Goal: Book appointment/travel/reservation

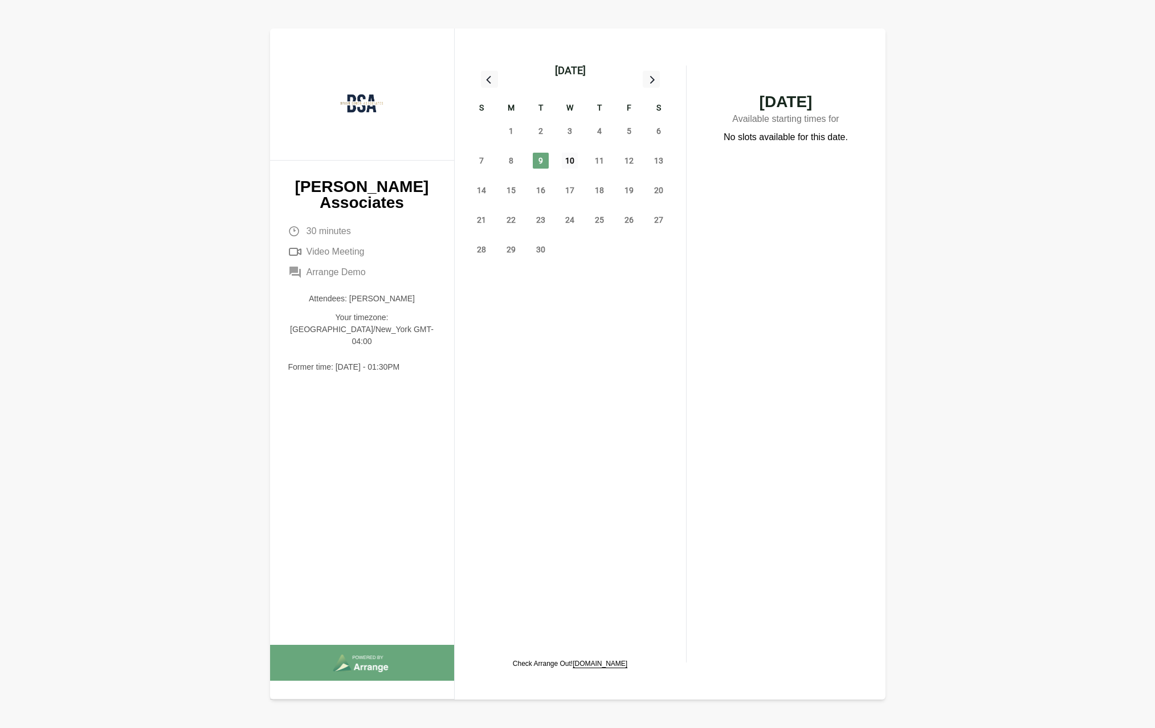
click at [568, 164] on span "10" at bounding box center [570, 161] width 16 height 16
click at [566, 161] on span "10" at bounding box center [570, 161] width 16 height 16
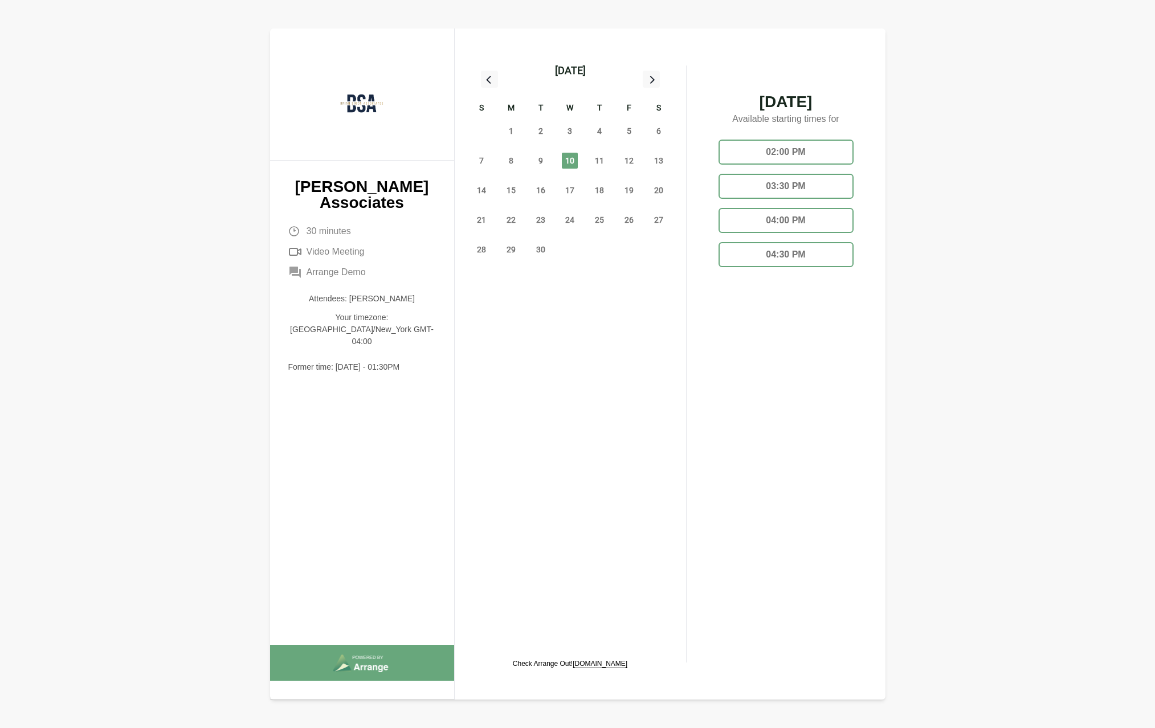
click at [782, 183] on div "03:30 PM" at bounding box center [786, 186] width 135 height 25
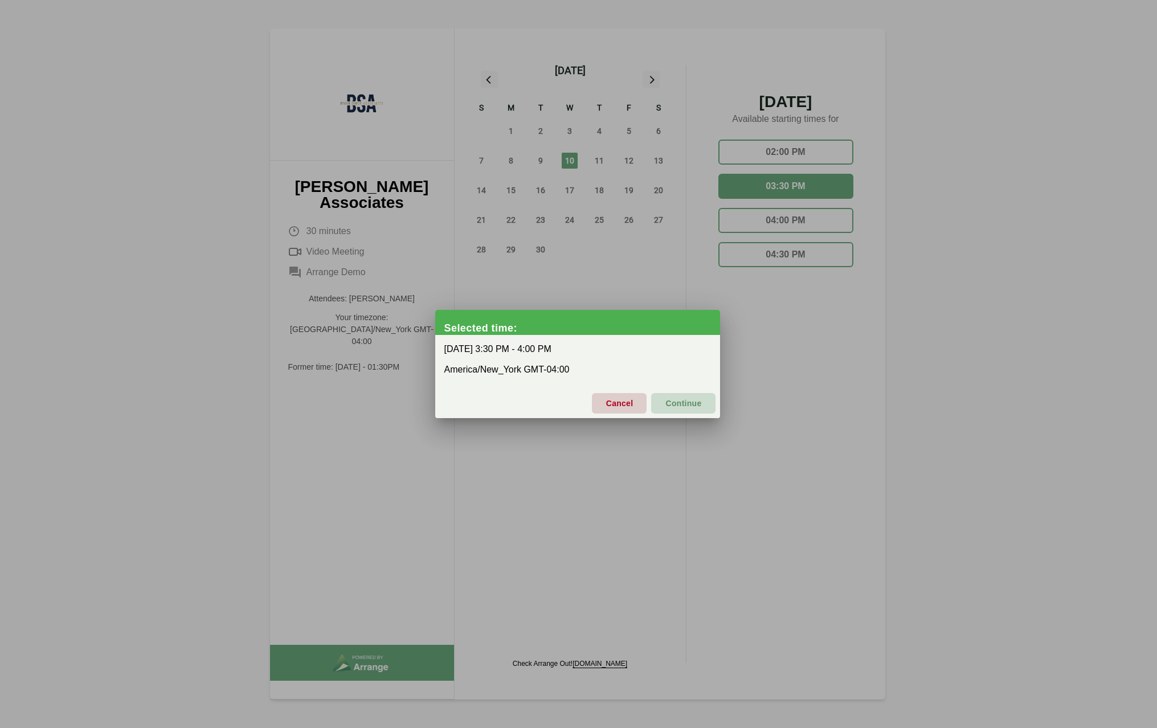
click at [684, 404] on span "Continue" at bounding box center [683, 403] width 36 height 24
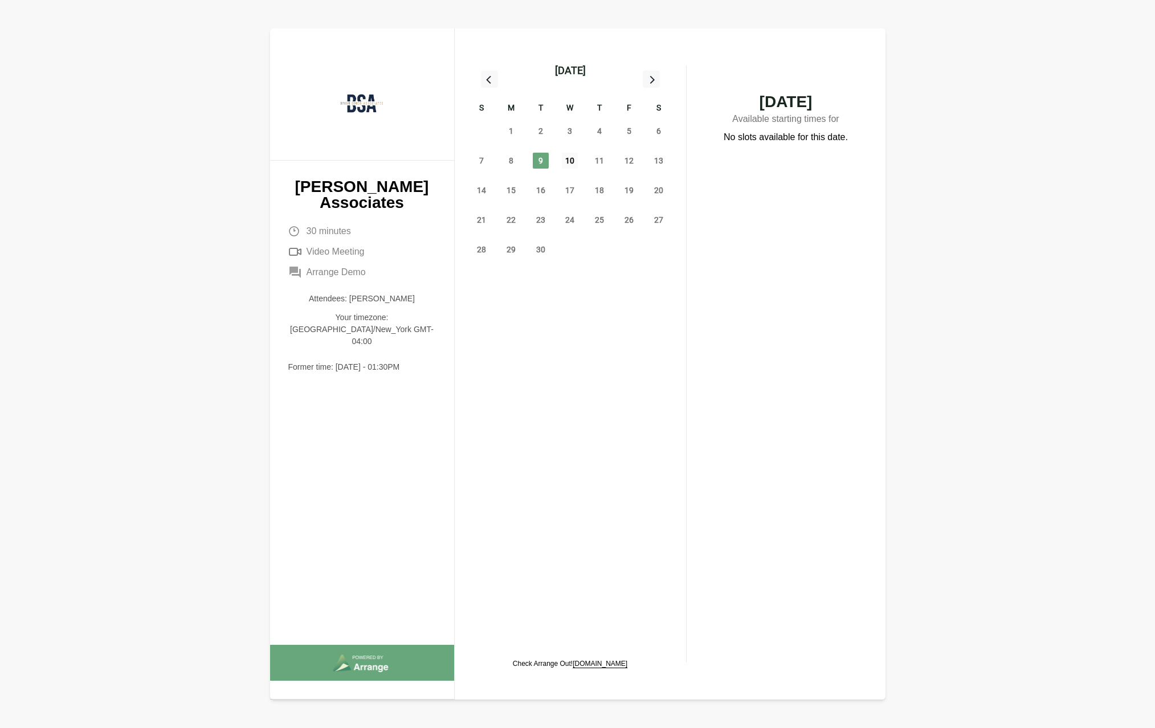
click at [573, 162] on span "10" at bounding box center [570, 161] width 16 height 16
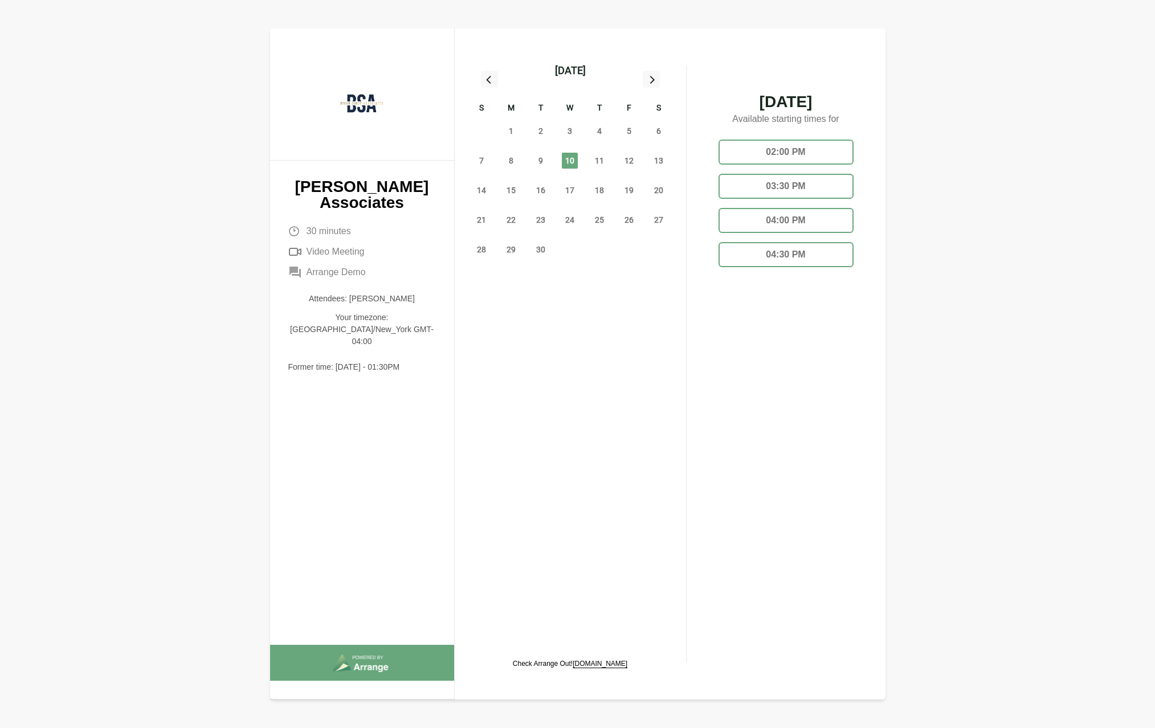
click at [794, 187] on div "03:30 PM" at bounding box center [786, 186] width 135 height 25
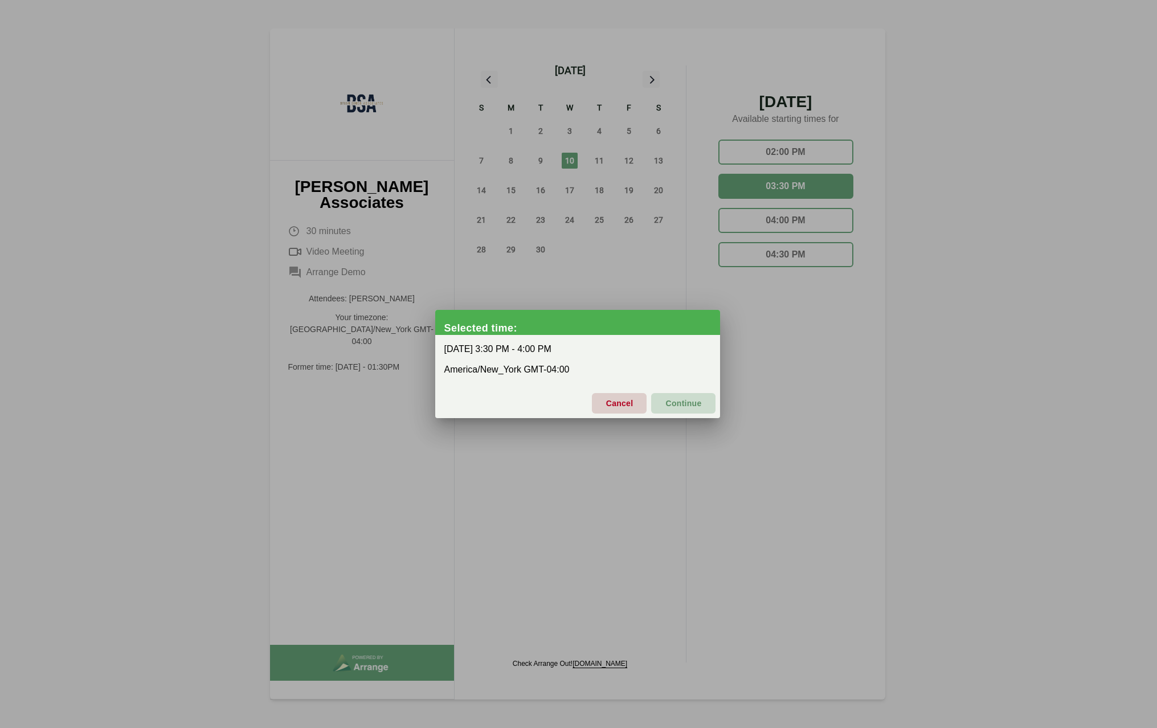
click at [690, 397] on span "Continue" at bounding box center [683, 403] width 36 height 24
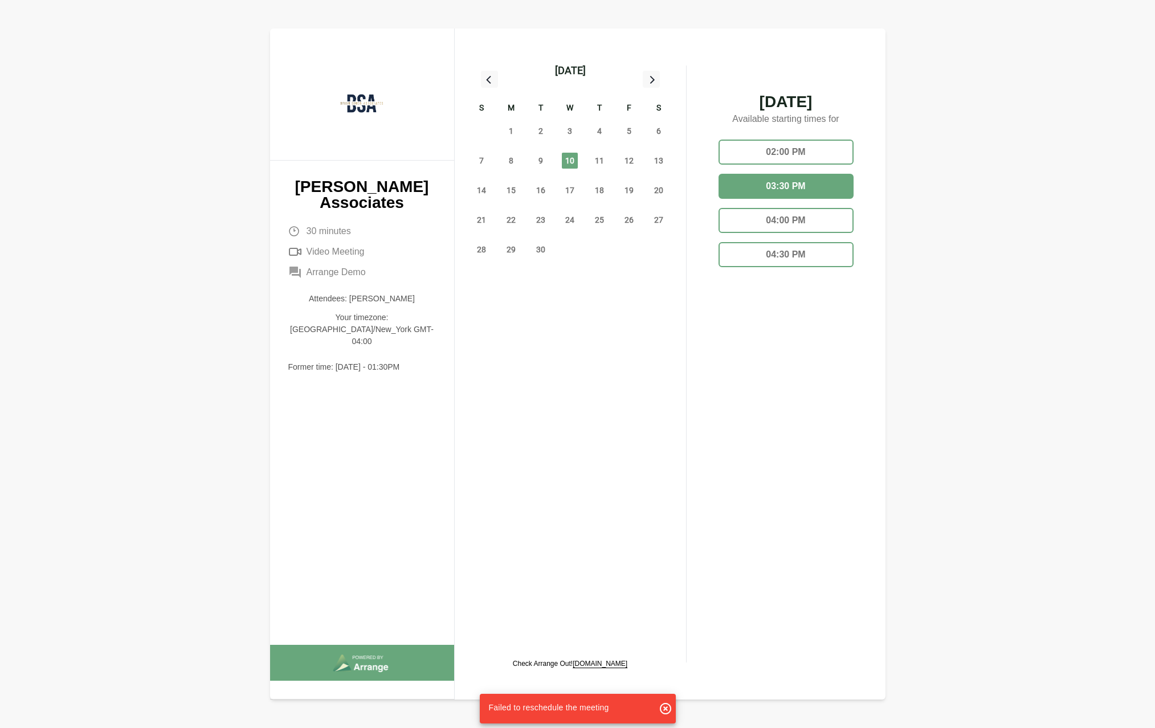
click at [789, 149] on div "02:00 PM" at bounding box center [786, 152] width 135 height 25
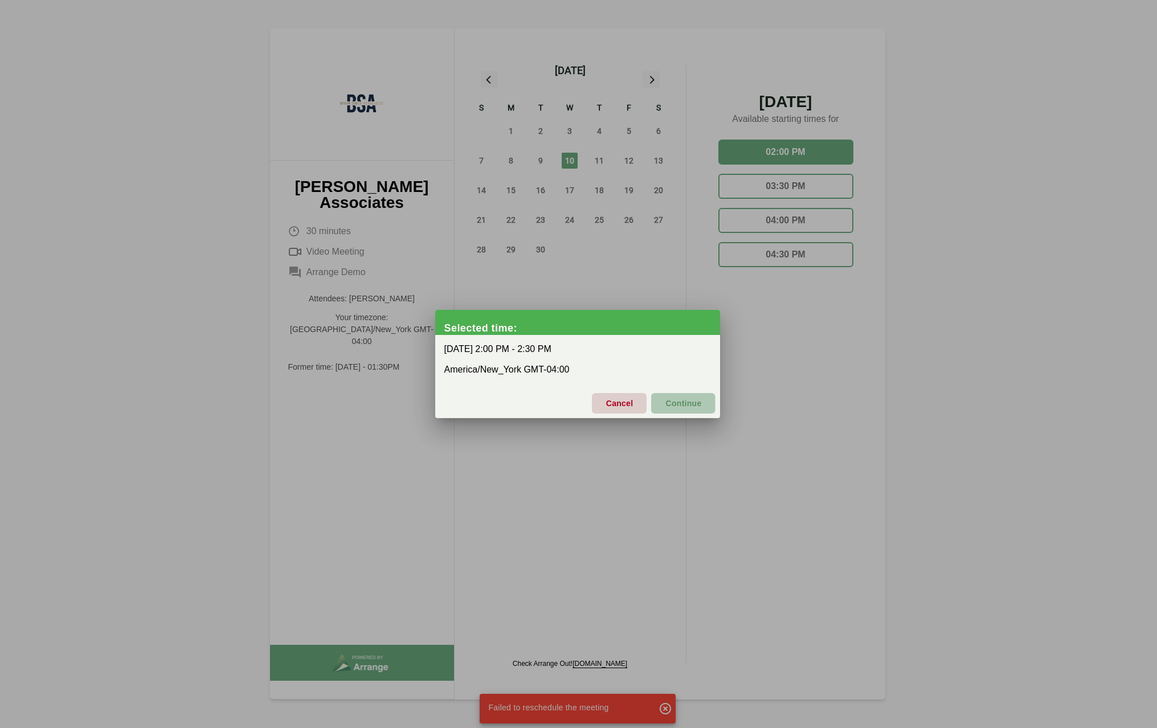
click at [694, 408] on span "Continue" at bounding box center [683, 403] width 36 height 24
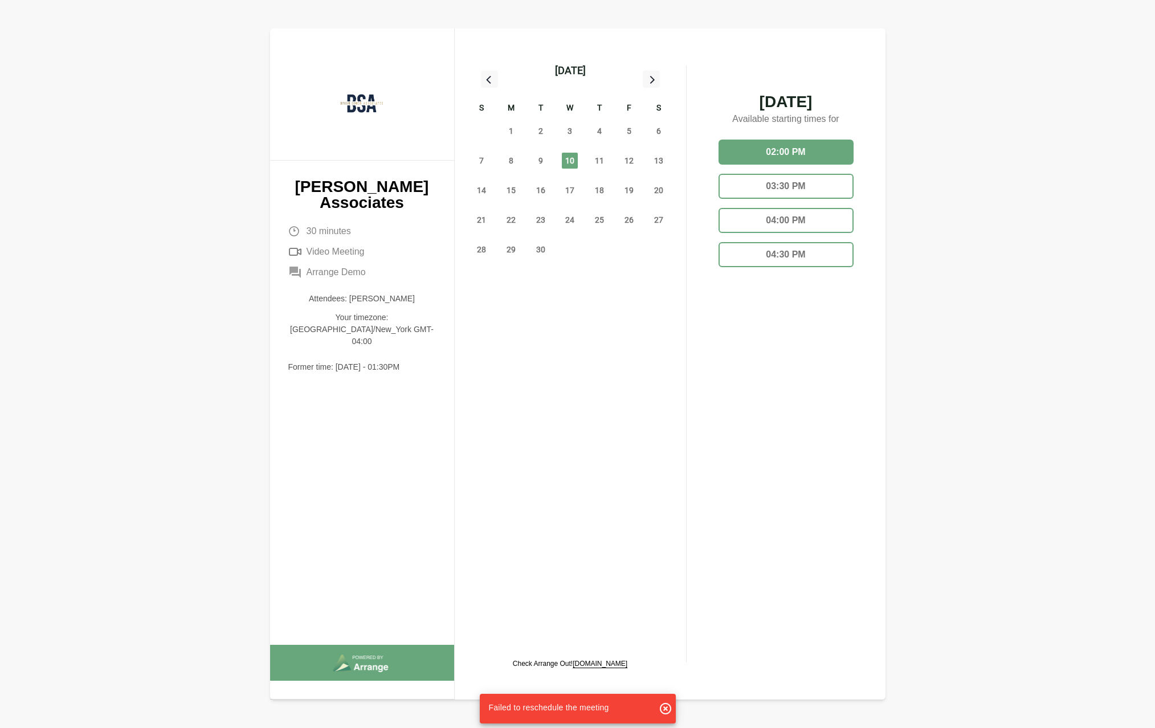
click at [785, 223] on div "04:00 PM" at bounding box center [786, 220] width 135 height 25
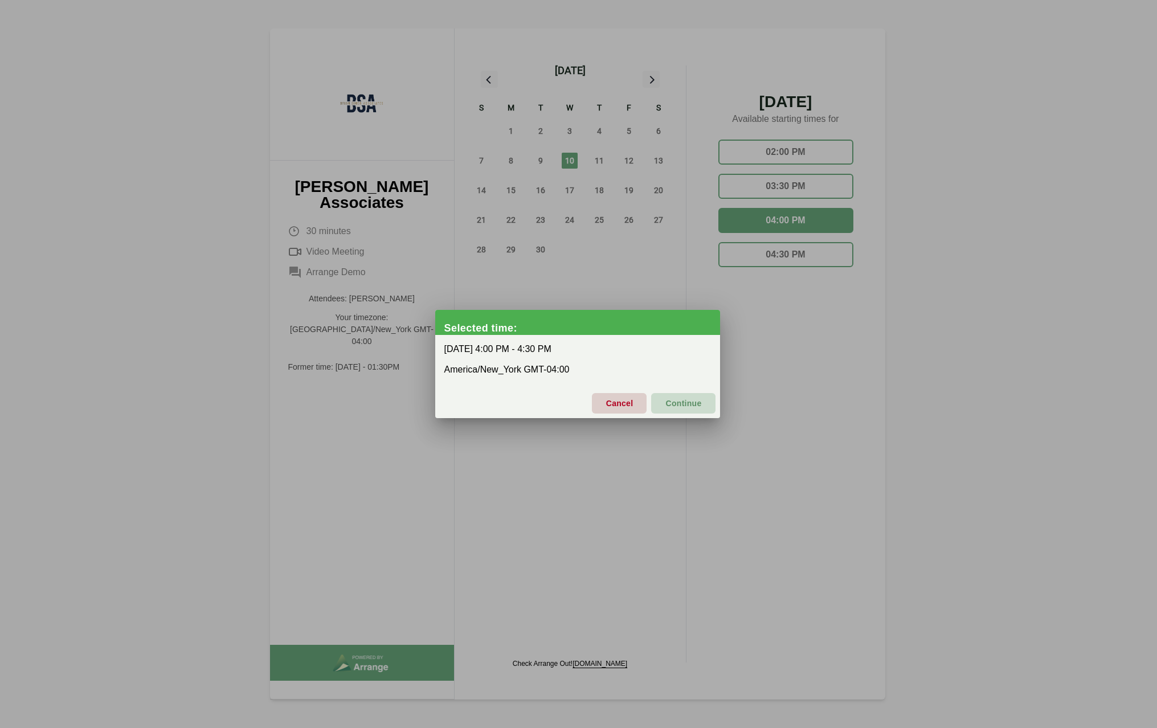
click at [696, 403] on span "Continue" at bounding box center [683, 403] width 36 height 24
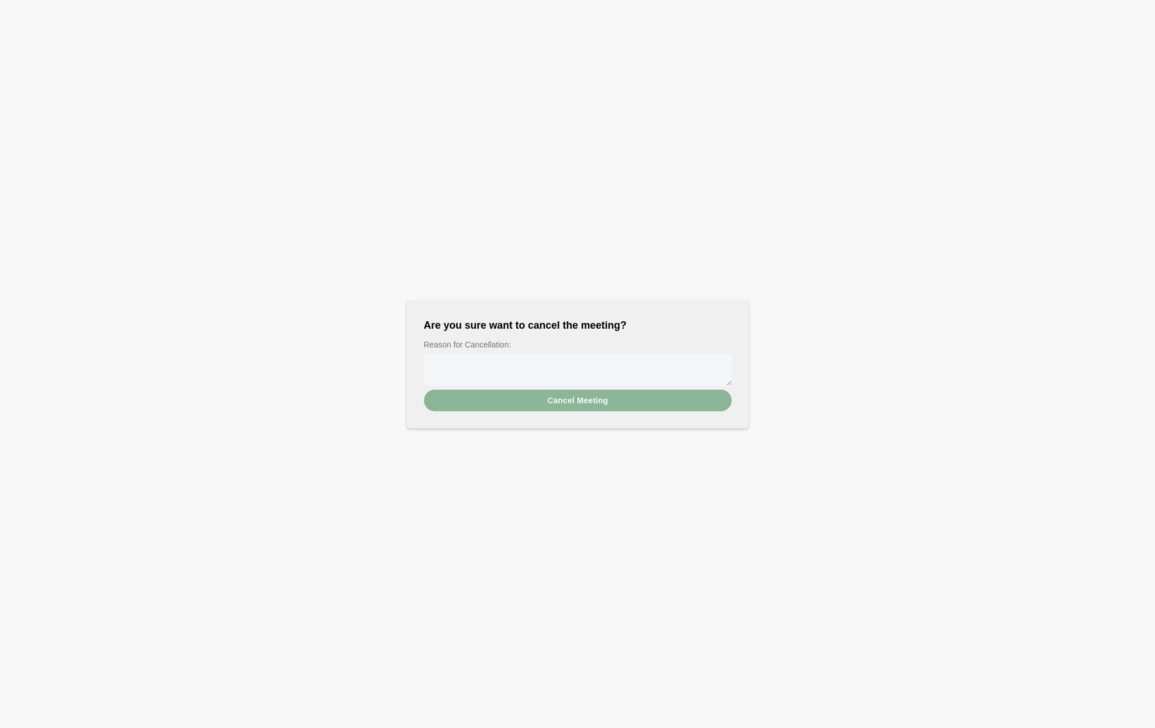
click at [533, 370] on textarea "Reason for Cancellation:" at bounding box center [578, 370] width 308 height 32
type textarea "**********"
click at [565, 401] on span "Cancel Meeting" at bounding box center [578, 401] width 62 height 22
